Goal: Navigation & Orientation: Find specific page/section

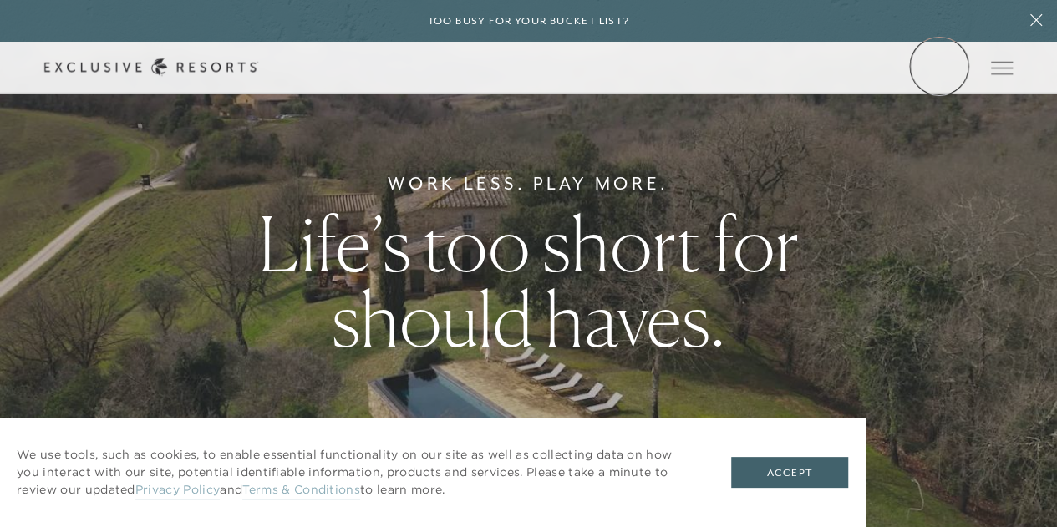
click at [0, 0] on link "Member Login" at bounding box center [0, 0] width 0 height 0
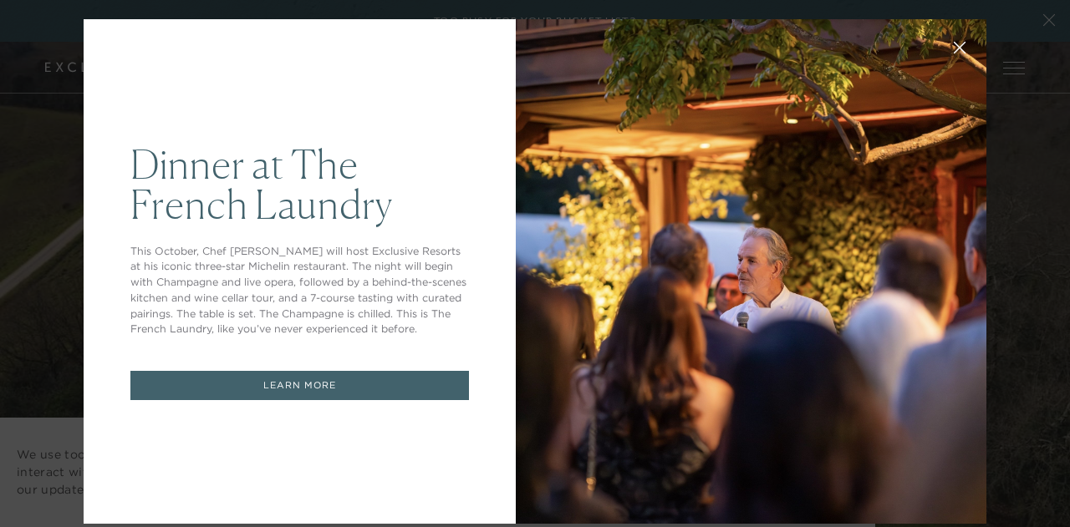
click at [350, 397] on link "LEARN MORE" at bounding box center [299, 385] width 338 height 29
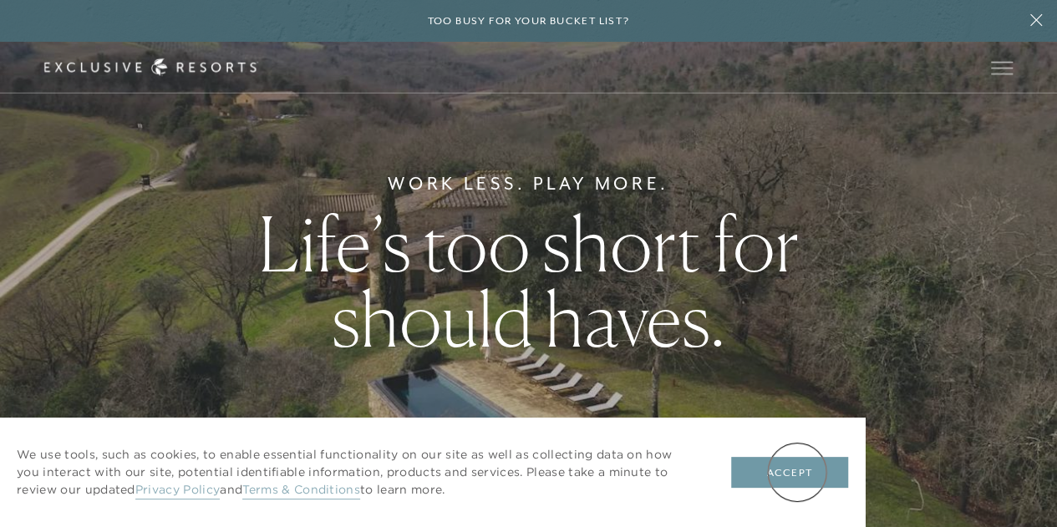
click at [797, 472] on button "Accept" at bounding box center [789, 473] width 117 height 32
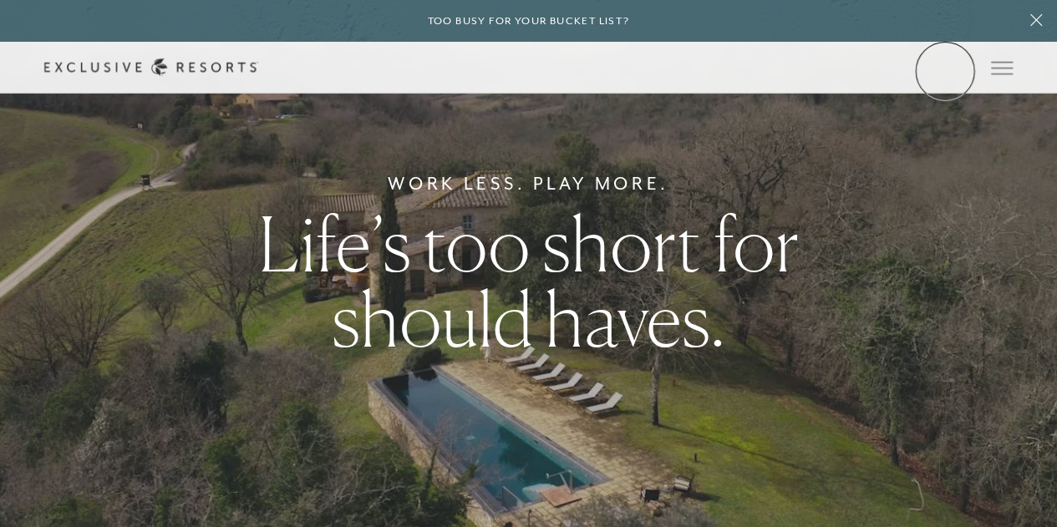
click at [0, 0] on link "Member Login" at bounding box center [0, 0] width 0 height 0
click at [0, 0] on link "The Collection" at bounding box center [0, 0] width 0 height 0
